Goal: Information Seeking & Learning: Learn about a topic

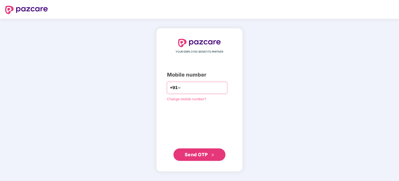
type input "**********"
click at [196, 157] on span "Send OTP" at bounding box center [199, 154] width 30 height 7
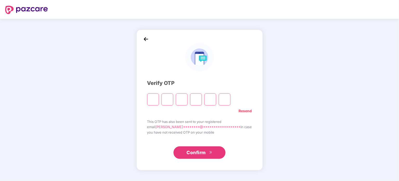
type input "*"
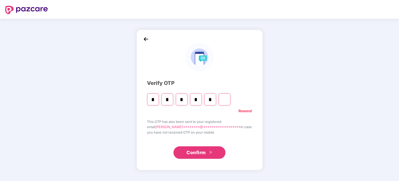
type input "*"
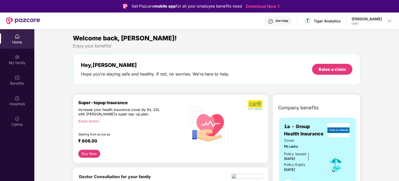
drag, startPoint x: 23, startPoint y: 38, endPoint x: 12, endPoint y: 35, distance: 11.2
click at [12, 35] on div "Home" at bounding box center [17, 38] width 34 height 19
click at [18, 102] on div "Hospitals" at bounding box center [17, 103] width 34 height 5
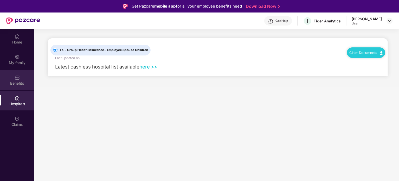
click at [21, 82] on div "Benefits" at bounding box center [17, 83] width 34 height 5
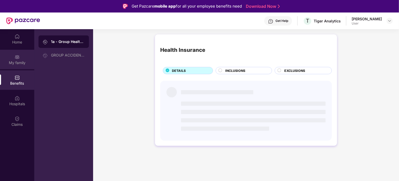
click at [16, 54] on img at bounding box center [17, 56] width 5 height 5
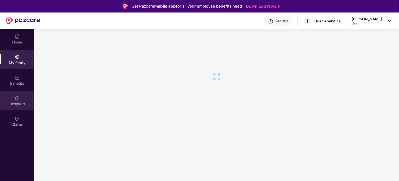
click at [18, 101] on div "Hospitals" at bounding box center [17, 103] width 34 height 5
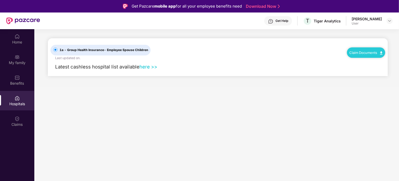
click at [150, 67] on link "here >>" at bounding box center [148, 67] width 18 height 6
click at [287, 22] on div "Get Help" at bounding box center [281, 21] width 13 height 4
click at [130, 134] on main "1a - Group Health Insurance - Employee Spouse Children Last updated on . Claim …" at bounding box center [216, 119] width 364 height 181
click at [13, 81] on div "Benefits" at bounding box center [17, 83] width 34 height 5
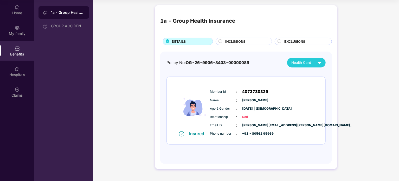
scroll to position [29, 0]
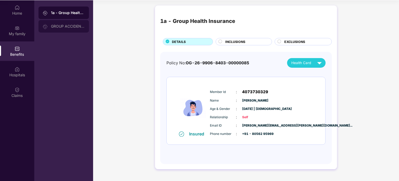
click at [71, 21] on div "GROUP ACCIDENTAL INSURANCE" at bounding box center [63, 26] width 50 height 12
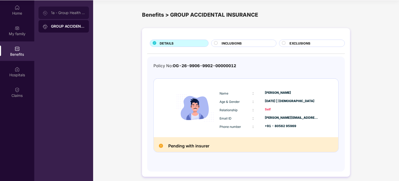
click at [64, 7] on div "1a - Group Health Insurance" at bounding box center [63, 12] width 50 height 12
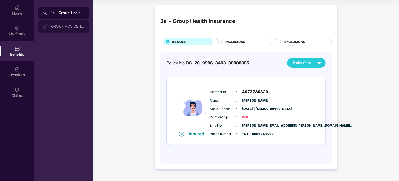
click at [58, 24] on div "GROUP ACCIDENTAL INSURANCE" at bounding box center [68, 26] width 34 height 4
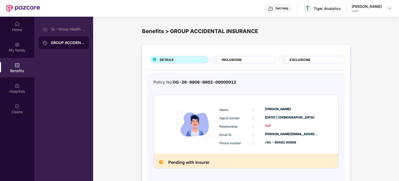
scroll to position [12, 0]
click at [20, 49] on div "My family" at bounding box center [17, 50] width 34 height 5
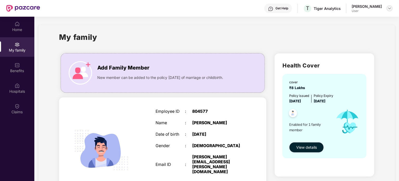
click at [387, 10] on img at bounding box center [389, 8] width 4 height 4
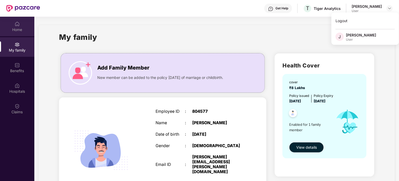
click at [21, 27] on div "Home" at bounding box center [17, 29] width 34 height 5
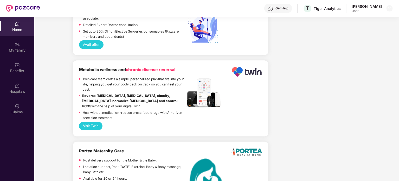
scroll to position [1061, 0]
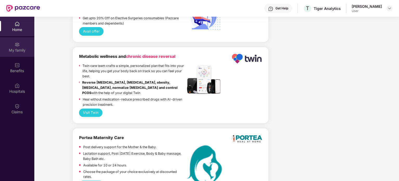
click at [12, 43] on div "My family" at bounding box center [17, 46] width 34 height 19
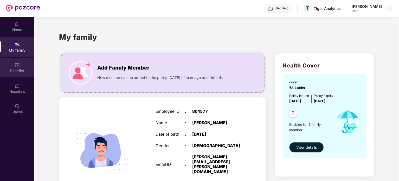
click at [18, 65] on img at bounding box center [17, 64] width 5 height 5
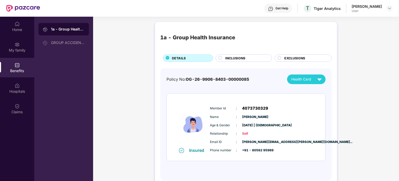
scroll to position [29, 0]
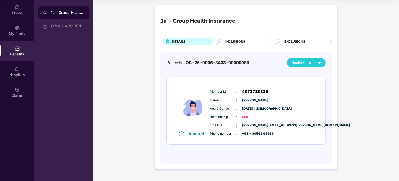
click at [238, 42] on span "INCLUSIONS" at bounding box center [235, 41] width 20 height 5
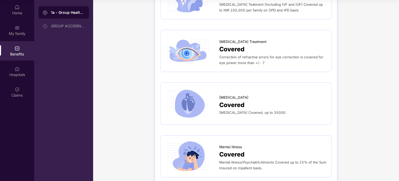
scroll to position [1452, 0]
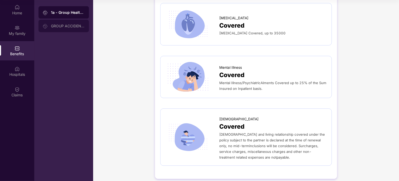
click at [64, 27] on div "GROUP ACCIDENTAL INSURANCE" at bounding box center [68, 26] width 34 height 4
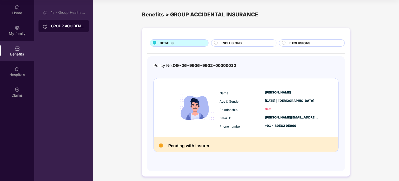
click at [19, 51] on div "Benefits" at bounding box center [17, 53] width 34 height 5
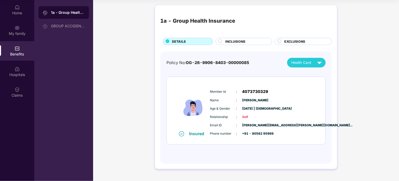
click at [231, 35] on div "1a - Group Health Insurance DETAILS INCLUSIONS EXCLUSIONS" at bounding box center [245, 27] width 171 height 35
click at [231, 39] on span "INCLUSIONS" at bounding box center [235, 41] width 20 height 5
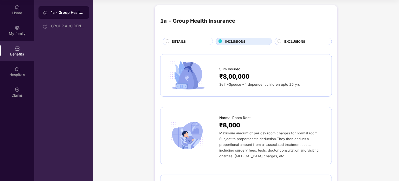
click at [278, 40] on circle at bounding box center [278, 40] width 3 height 3
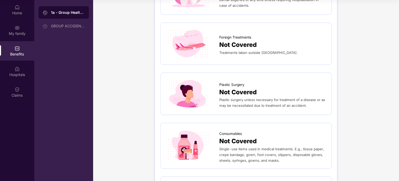
scroll to position [289, 0]
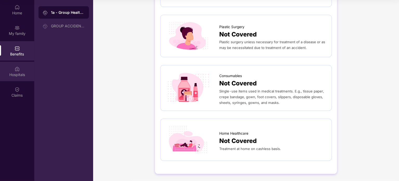
click at [14, 68] on div "Hospitals" at bounding box center [17, 71] width 34 height 19
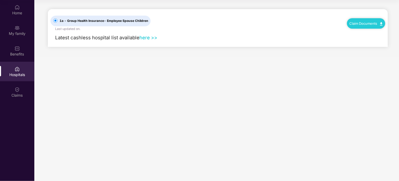
click at [14, 68] on div "Hospitals" at bounding box center [17, 71] width 34 height 19
click at [79, 20] on span "1a - Group Health Insurance - Employee Spouse Children" at bounding box center [103, 20] width 93 height 5
click at [102, 66] on main "1a - Group Health Insurance - Employee Spouse Children Last updated on . Claim …" at bounding box center [216, 90] width 364 height 181
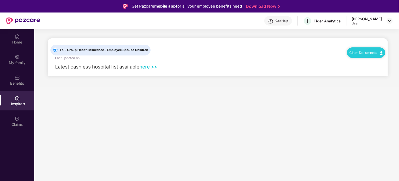
click at [353, 56] on div "Claim Documents" at bounding box center [366, 52] width 38 height 10
click at [14, 122] on div "Claims" at bounding box center [17, 124] width 34 height 5
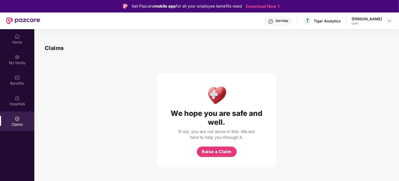
click at [288, 19] on div "Get Help" at bounding box center [281, 21] width 13 height 4
click at [22, 62] on div "My family" at bounding box center [17, 62] width 34 height 5
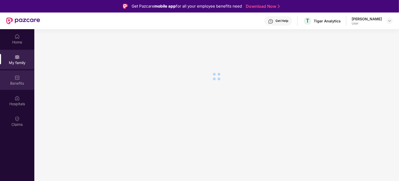
click at [22, 77] on div "Benefits" at bounding box center [17, 79] width 34 height 19
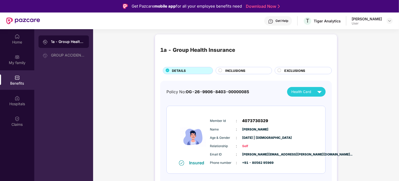
click at [14, 27] on div at bounding box center [23, 20] width 34 height 17
click at [16, 39] on div "Home" at bounding box center [17, 41] width 34 height 5
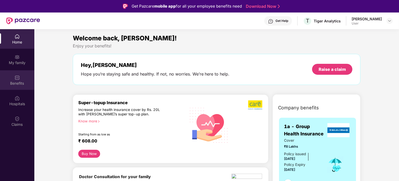
click at [18, 81] on div "Benefits" at bounding box center [17, 83] width 34 height 5
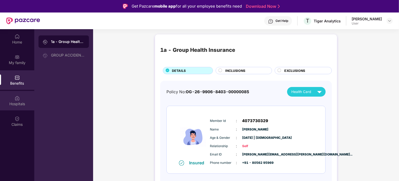
click at [11, 107] on div "Hospitals" at bounding box center [17, 100] width 34 height 19
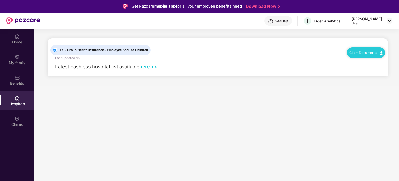
click at [363, 53] on link "Claim Documents" at bounding box center [365, 52] width 33 height 4
click at [103, 52] on span "1a - Group Health Insurance - Employee Spouse Children" at bounding box center [103, 50] width 93 height 5
click at [288, 20] on div "Get Help" at bounding box center [281, 21] width 13 height 4
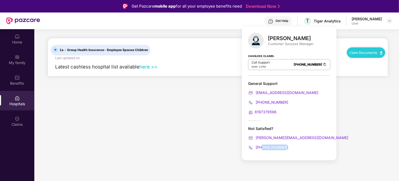
drag, startPoint x: 289, startPoint y: 147, endPoint x: 261, endPoint y: 144, distance: 28.7
click at [261, 144] on div "[PHONE_NUMBER]" at bounding box center [289, 147] width 82 height 6
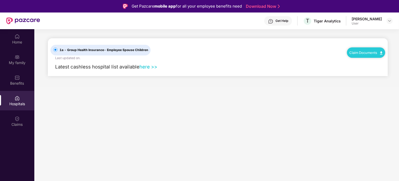
click at [169, 112] on main "1a - Group Health Insurance - Employee Spouse Children Last updated on . Claim …" at bounding box center [216, 119] width 364 height 181
click at [22, 119] on div "Claims" at bounding box center [17, 120] width 34 height 19
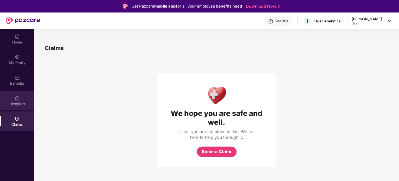
click at [19, 108] on div "Hospitals" at bounding box center [17, 100] width 34 height 19
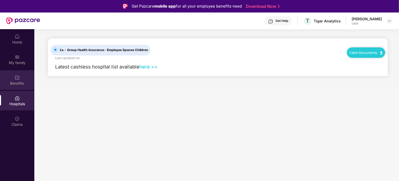
click at [18, 87] on div "Benefits" at bounding box center [17, 79] width 34 height 19
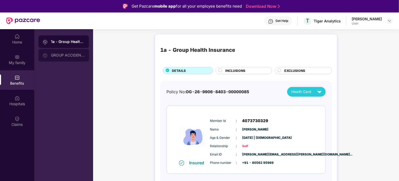
click at [57, 53] on div "GROUP ACCIDENTAL INSURANCE" at bounding box center [68, 55] width 34 height 4
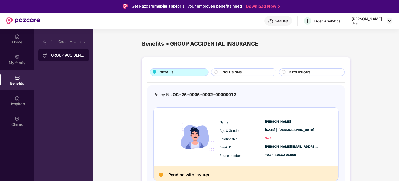
scroll to position [3, 0]
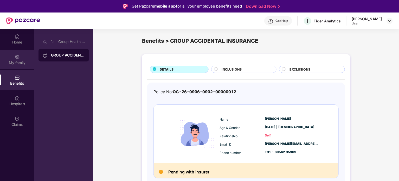
click at [15, 58] on img at bounding box center [17, 56] width 5 height 5
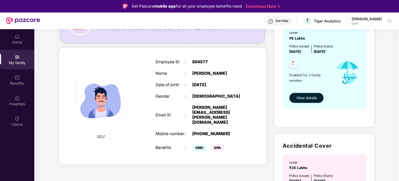
scroll to position [62, 0]
click at [309, 95] on span "View details" at bounding box center [306, 98] width 21 height 6
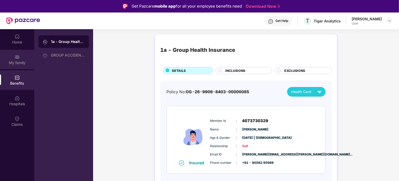
click at [15, 58] on img at bounding box center [17, 56] width 5 height 5
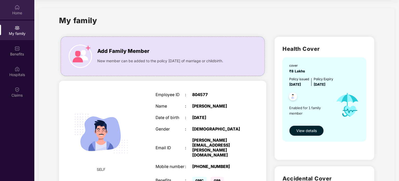
click at [18, 14] on div "Home" at bounding box center [17, 12] width 34 height 5
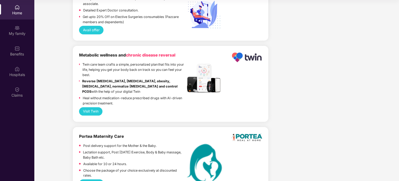
scroll to position [1061, 0]
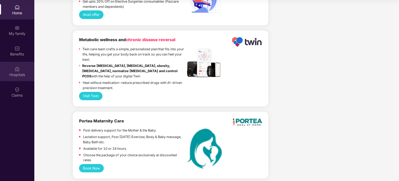
click at [16, 66] on img at bounding box center [17, 68] width 5 height 5
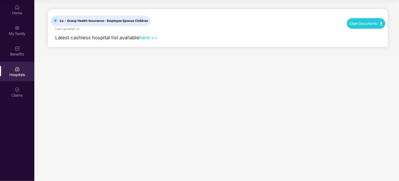
click at [145, 38] on link "here >>" at bounding box center [148, 38] width 18 height 6
click at [20, 27] on div "My family" at bounding box center [17, 30] width 34 height 19
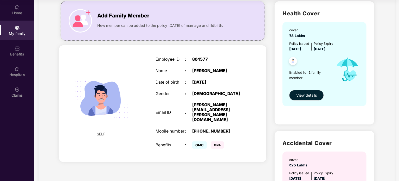
scroll to position [42, 0]
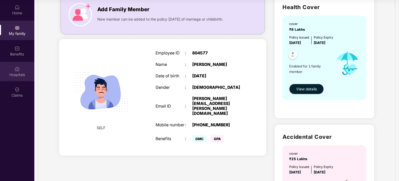
click at [18, 68] on img at bounding box center [17, 68] width 5 height 5
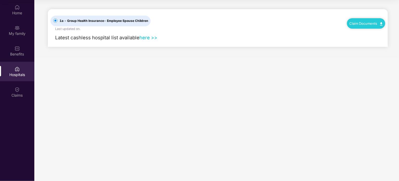
click at [148, 36] on link "here >>" at bounding box center [148, 38] width 18 height 6
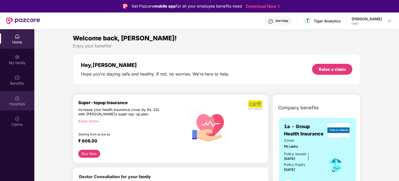
click at [13, 103] on div "Hospitals" at bounding box center [17, 103] width 34 height 5
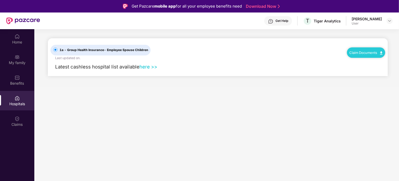
click at [144, 68] on link "here >>" at bounding box center [148, 67] width 18 height 6
click at [143, 68] on link "here >>" at bounding box center [148, 67] width 18 height 6
click at [150, 67] on link "here >>" at bounding box center [148, 67] width 18 height 6
